Goal: Information Seeking & Learning: Learn about a topic

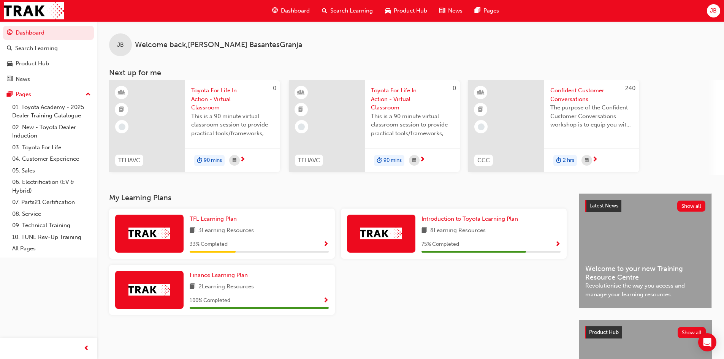
click at [507, 232] on div "8 Learning Resources" at bounding box center [491, 231] width 139 height 10
click at [452, 238] on div "Introduction to Toyota Learning Plan 8 Learning Resources 75 % Completed" at bounding box center [491, 234] width 139 height 38
click at [430, 219] on span "Introduction to Toyota Learning Plan" at bounding box center [470, 219] width 97 height 7
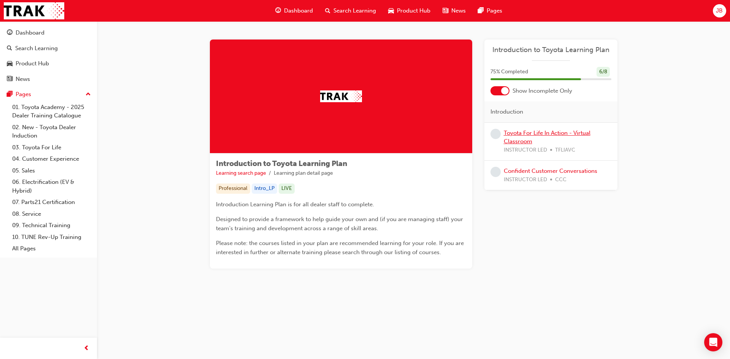
click at [530, 131] on link "Toyota For Life In Action - Virtual Classroom" at bounding box center [547, 138] width 87 height 16
